Goal: Browse casually: Explore the website without a specific task or goal

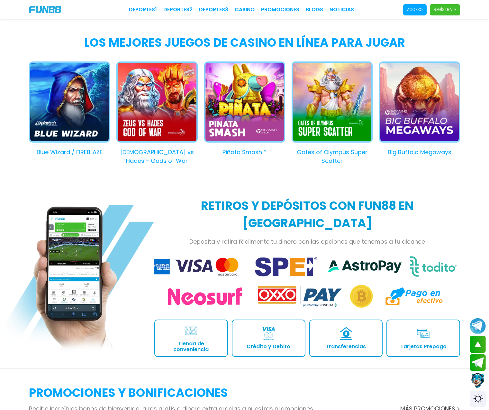
scroll to position [623, 0]
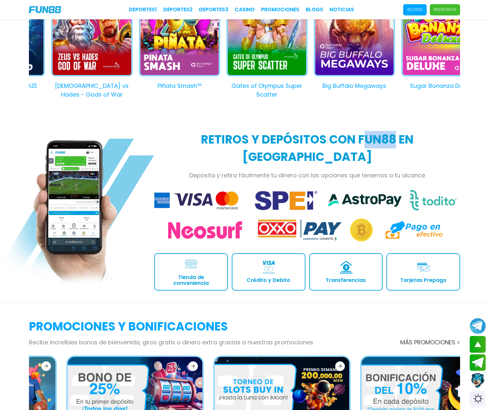
drag, startPoint x: 339, startPoint y: 137, endPoint x: 372, endPoint y: 139, distance: 32.8
click at [372, 139] on h2 "Retiros y depósitos con FUN88 en [GEOGRAPHIC_DATA]" at bounding box center [307, 148] width 306 height 35
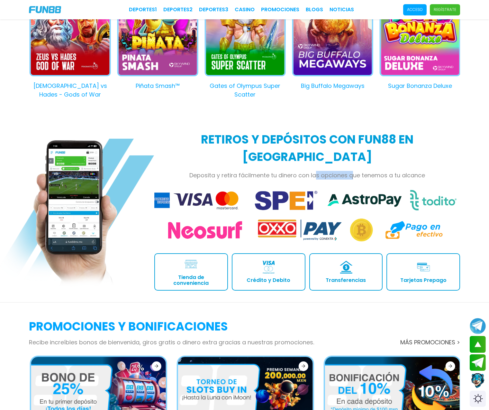
drag, startPoint x: 318, startPoint y: 156, endPoint x: 354, endPoint y: 163, distance: 36.7
click at [354, 171] on p "Deposita y retira fácilmente tu dinero con las opciones que tenemos a tu alcance" at bounding box center [307, 175] width 306 height 9
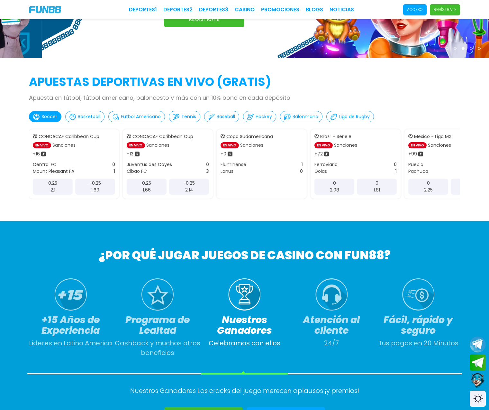
scroll to position [0, 0]
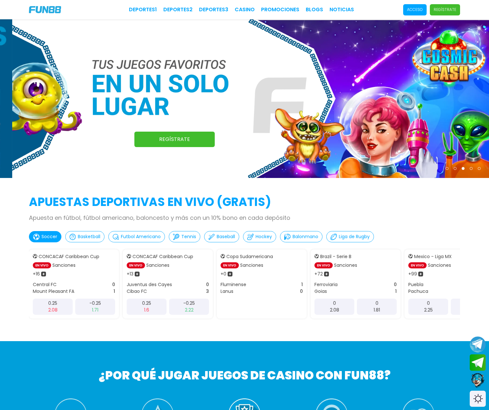
drag, startPoint x: 296, startPoint y: 98, endPoint x: 482, endPoint y: 91, distance: 185.5
click at [471, 93] on img at bounding box center [256, 98] width 489 height 159
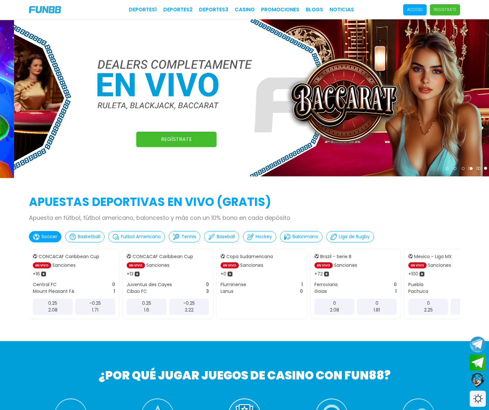
drag, startPoint x: 249, startPoint y: 99, endPoint x: 316, endPoint y: 101, distance: 66.9
click at [307, 101] on img at bounding box center [258, 97] width 489 height 157
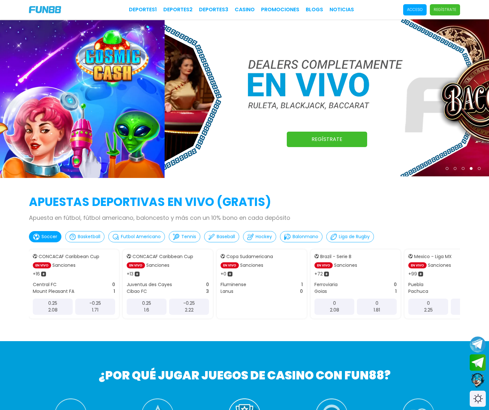
drag, startPoint x: 399, startPoint y: 106, endPoint x: 275, endPoint y: 106, distance: 123.6
click at [275, 106] on img at bounding box center [409, 97] width 489 height 157
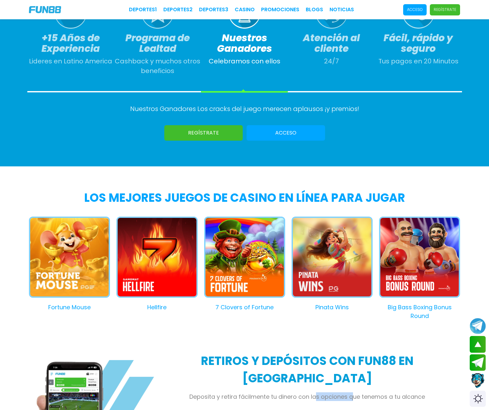
scroll to position [480, 0]
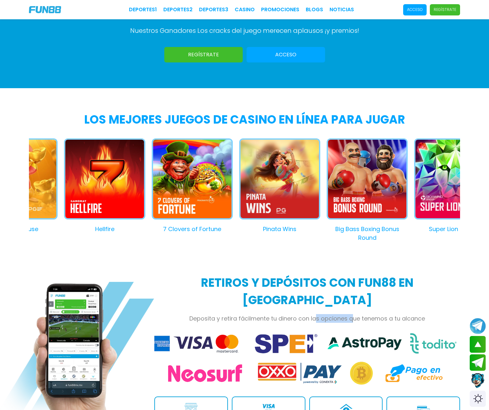
drag, startPoint x: 62, startPoint y: 171, endPoint x: 97, endPoint y: 171, distance: 34.8
click at [97, 171] on button "Hellfire" at bounding box center [102, 185] width 88 height 95
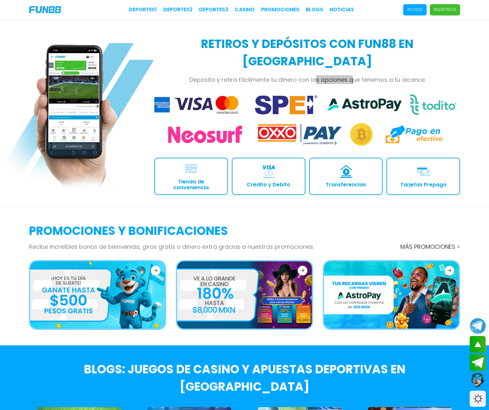
scroll to position [764, 0]
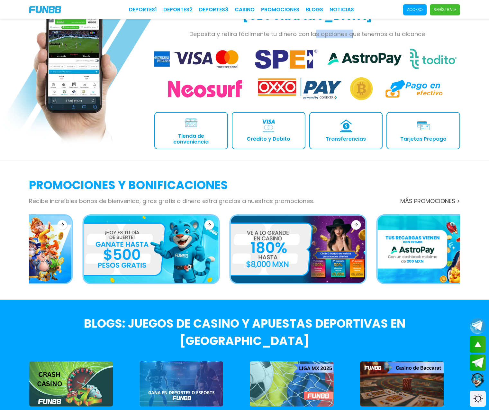
drag, startPoint x: 238, startPoint y: 246, endPoint x: 290, endPoint y: 239, distance: 51.9
click at [290, 239] on img at bounding box center [298, 250] width 135 height 68
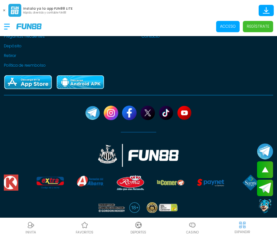
scroll to position [2122, 0]
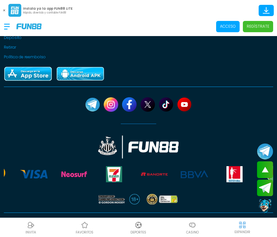
click at [134, 222] on p "[DOMAIN_NAME] OPERADA EN [GEOGRAPHIC_DATA] POR PRODUCCIONES MÓVILES S.A. DE C.V…" at bounding box center [138, 233] width 269 height 23
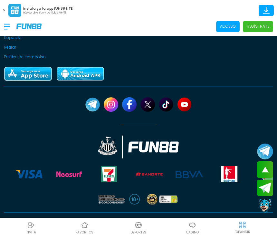
click at [134, 222] on p "[DOMAIN_NAME] OPERADA EN [GEOGRAPHIC_DATA] POR PRODUCCIONES MÓVILES S.A. DE C.V…" at bounding box center [138, 233] width 269 height 23
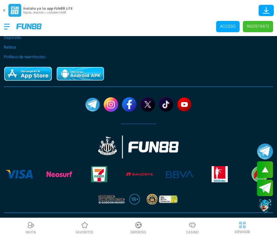
copy p "[DOMAIN_NAME] OPERADA EN [GEOGRAPHIC_DATA] POR PRODUCCIONES MÓVILES S.A. DE C.V…"
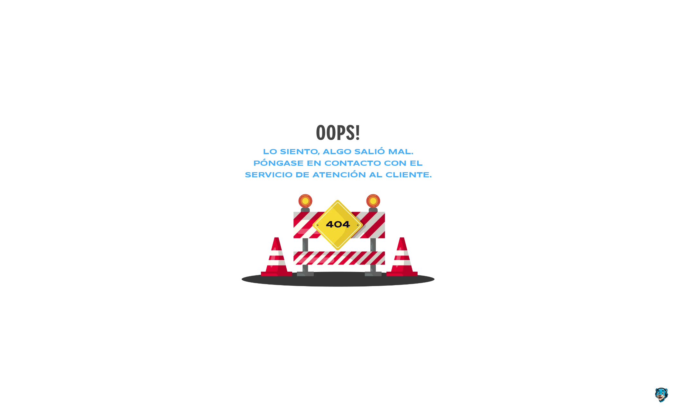
drag, startPoint x: 347, startPoint y: 156, endPoint x: 375, endPoint y: 153, distance: 27.8
click at [375, 153] on h3 "Lo siento, algo salió mal. Póngase en contacto con el servicio de atención al c…" at bounding box center [338, 163] width 193 height 35
drag, startPoint x: 350, startPoint y: 151, endPoint x: 400, endPoint y: 154, distance: 50.0
click at [400, 154] on h3 "Lo siento, algo salió mal. Póngase en contacto con el servicio de atención al c…" at bounding box center [338, 163] width 193 height 35
click at [305, 156] on h3 "Lo siento, algo salió mal. Póngase en contacto con el servicio de atención al c…" at bounding box center [338, 163] width 193 height 35
